Goal: Transaction & Acquisition: Purchase product/service

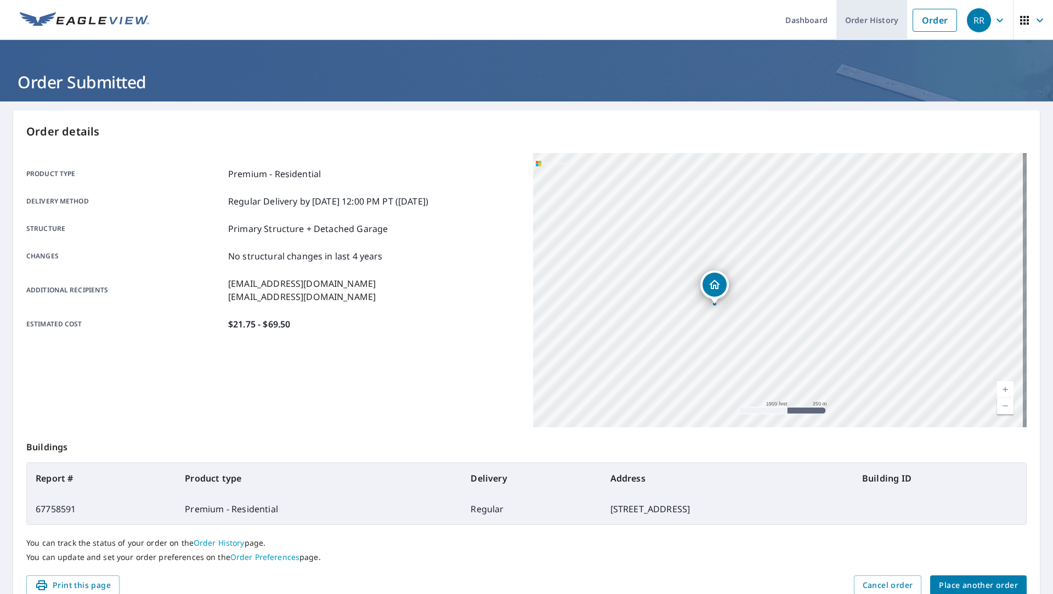
click at [873, 27] on link "Order History" at bounding box center [872, 20] width 71 height 40
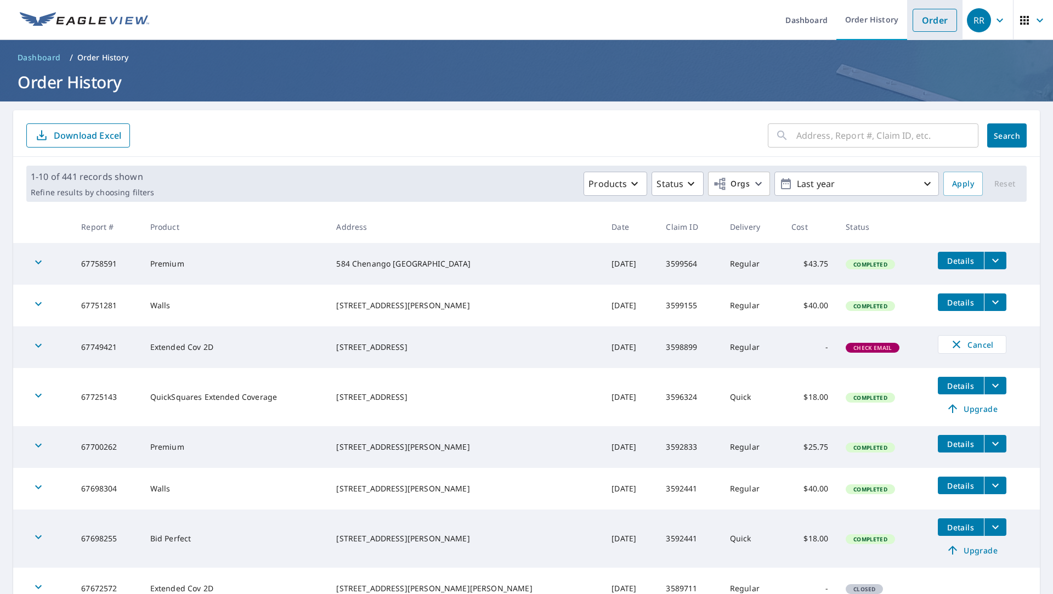
drag, startPoint x: 915, startPoint y: 15, endPoint x: 907, endPoint y: 23, distance: 11.3
click at [915, 15] on link "Order" at bounding box center [935, 20] width 44 height 23
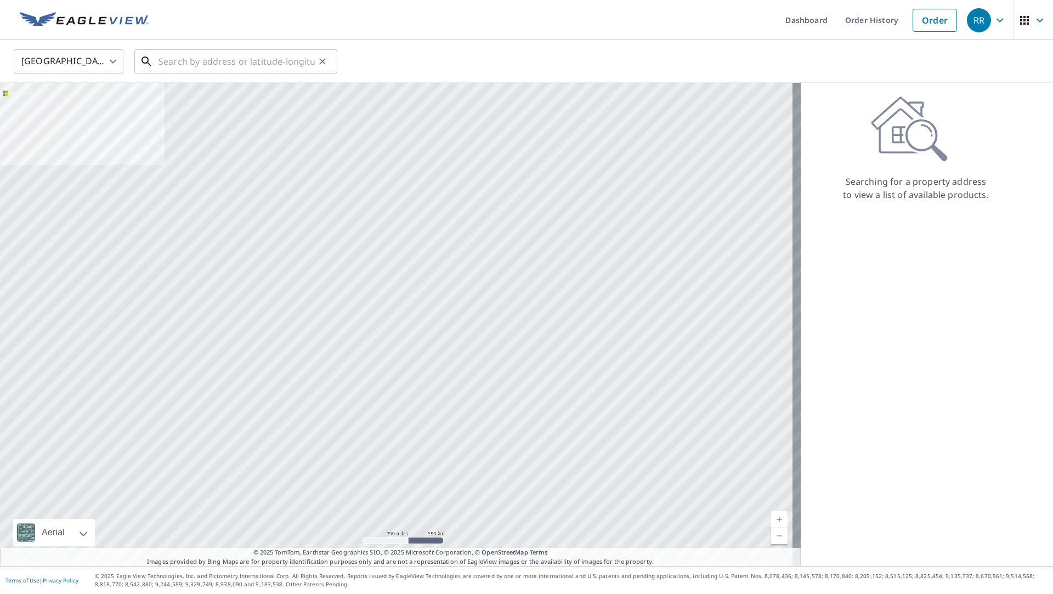
click at [303, 53] on input "text" at bounding box center [237, 61] width 156 height 31
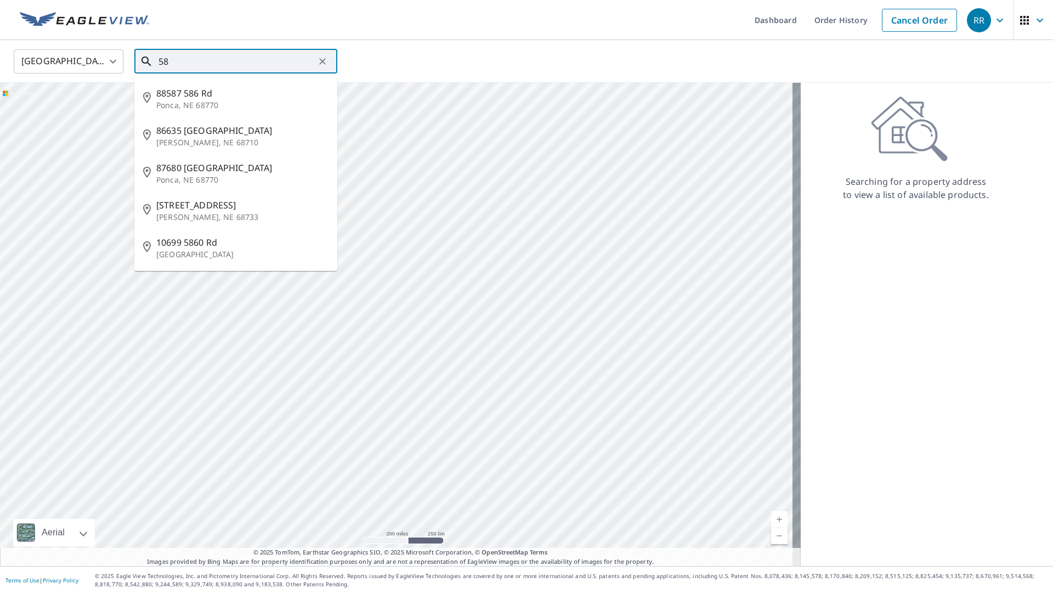
type input "5"
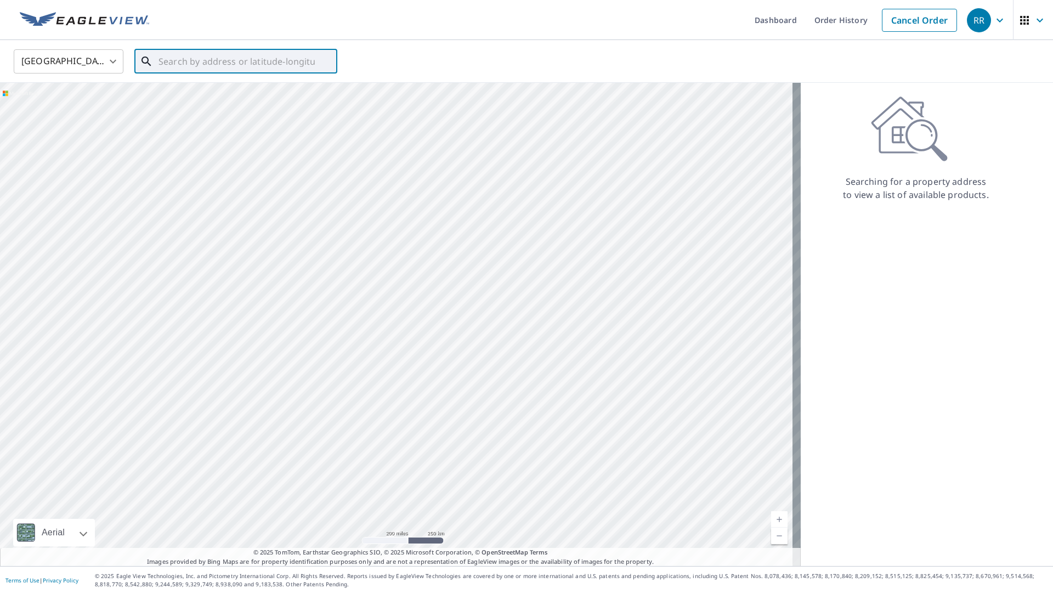
click at [176, 61] on input "text" at bounding box center [237, 61] width 156 height 31
click at [211, 94] on span "[STREET_ADDRESS]" at bounding box center [242, 93] width 172 height 13
type input "[STREET_ADDRESS]"
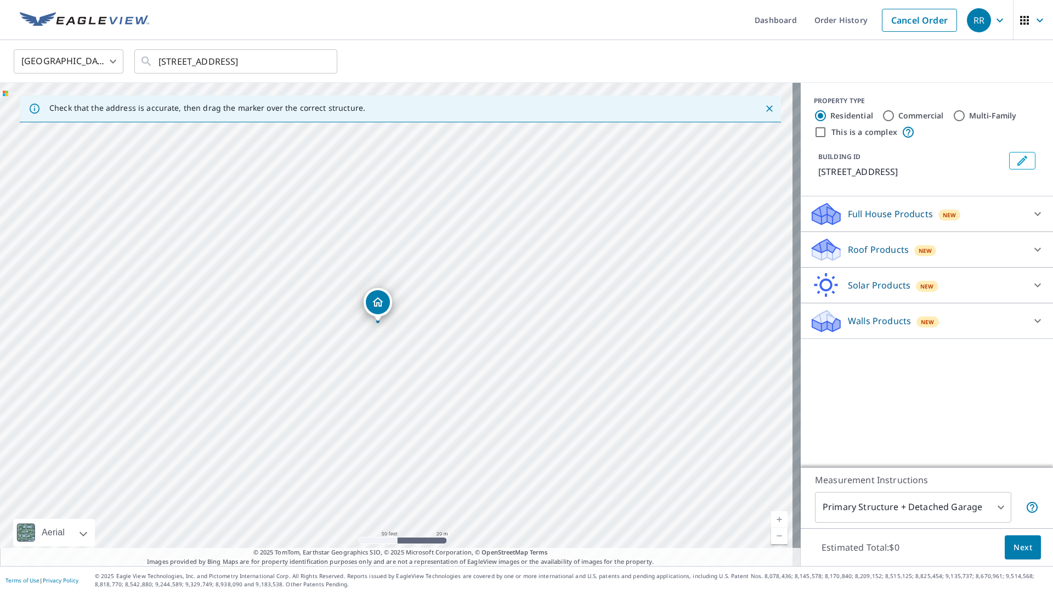
drag, startPoint x: 401, startPoint y: 307, endPoint x: 382, endPoint y: 306, distance: 18.7
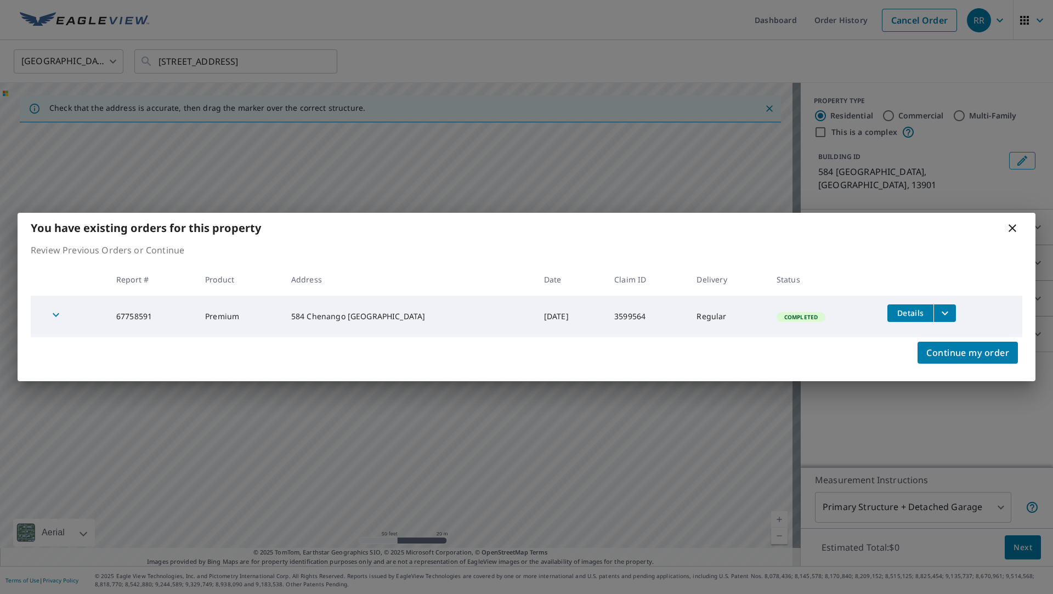
click at [1014, 231] on icon at bounding box center [1012, 228] width 13 height 13
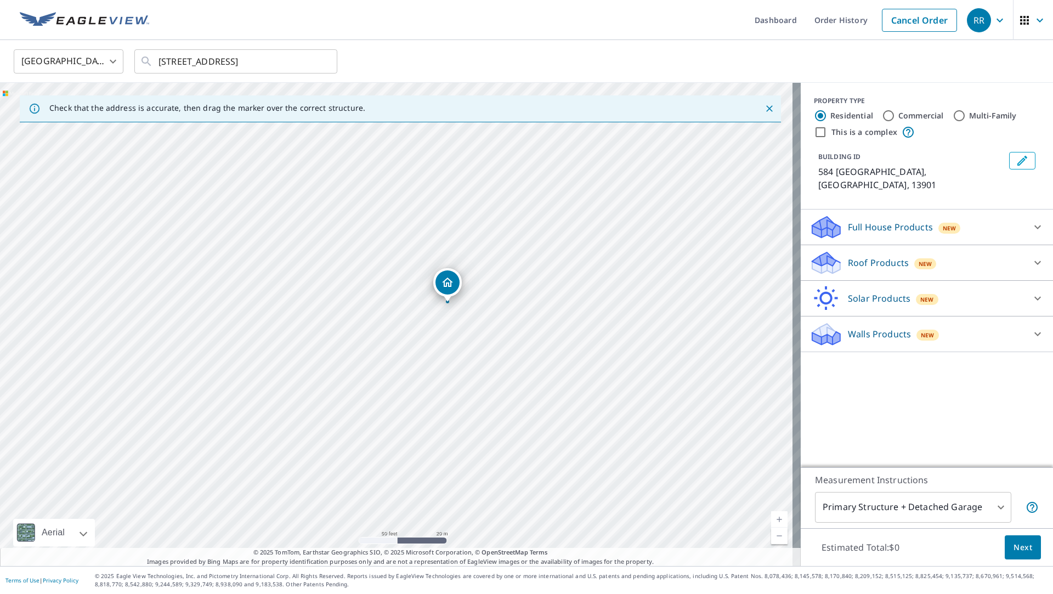
drag, startPoint x: 397, startPoint y: 308, endPoint x: 448, endPoint y: 287, distance: 55.1
drag, startPoint x: 382, startPoint y: 307, endPoint x: 284, endPoint y: 346, distance: 105.7
